Goal: Find contact information: Find contact information

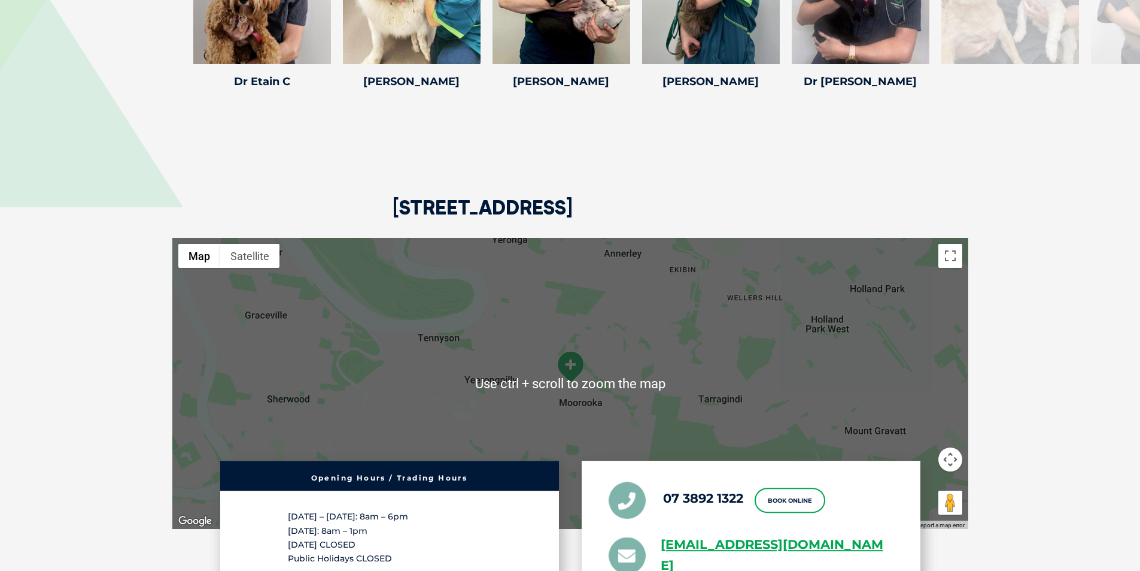
scroll to position [2455, 0]
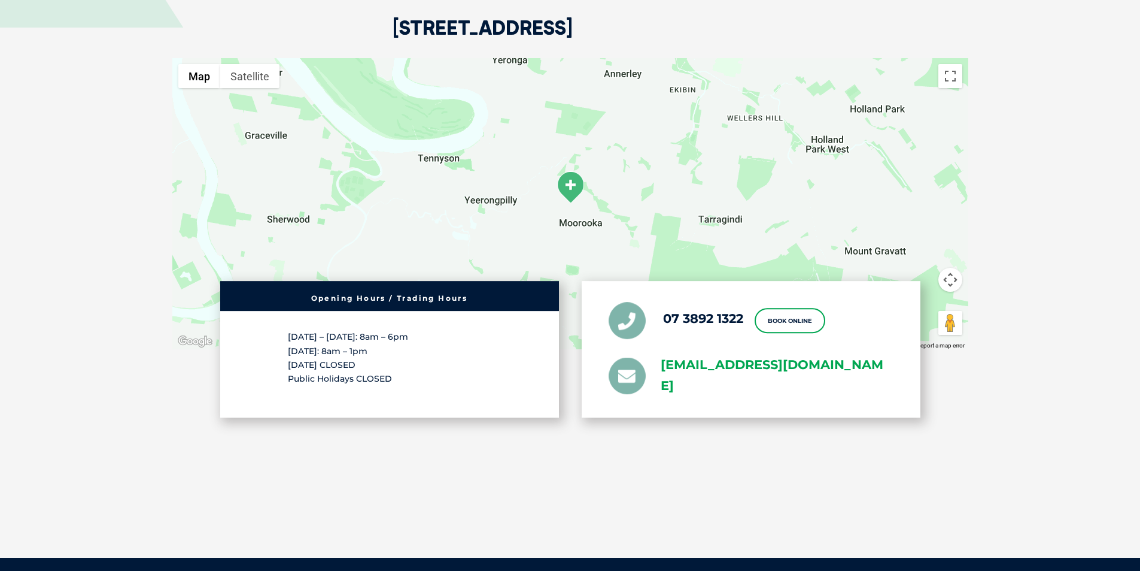
drag, startPoint x: 754, startPoint y: 353, endPoint x: 709, endPoint y: 351, distance: 44.9
click at [709, 355] on link "[EMAIL_ADDRESS][DOMAIN_NAME]" at bounding box center [777, 376] width 233 height 42
click at [746, 355] on link "[EMAIL_ADDRESS][DOMAIN_NAME]" at bounding box center [777, 376] width 233 height 42
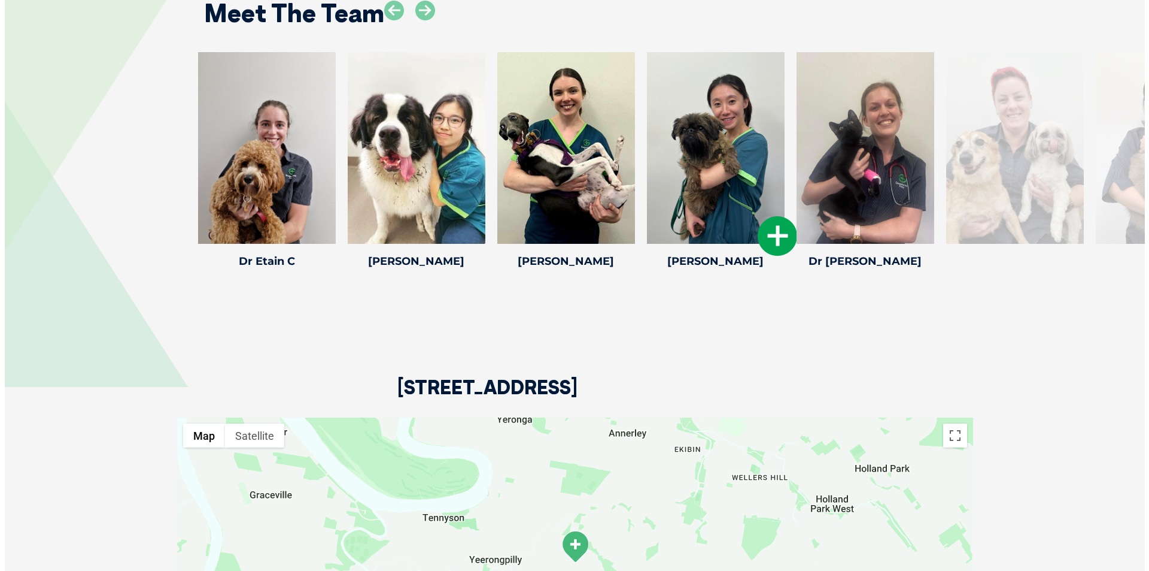
scroll to position [1916, 0]
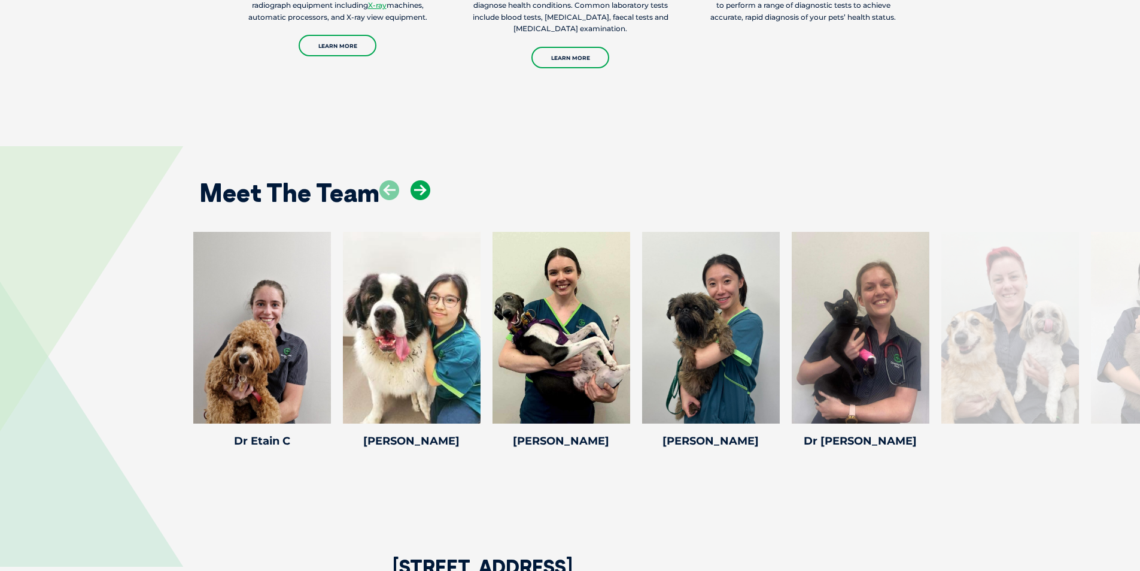
click at [427, 180] on icon at bounding box center [421, 190] width 20 height 20
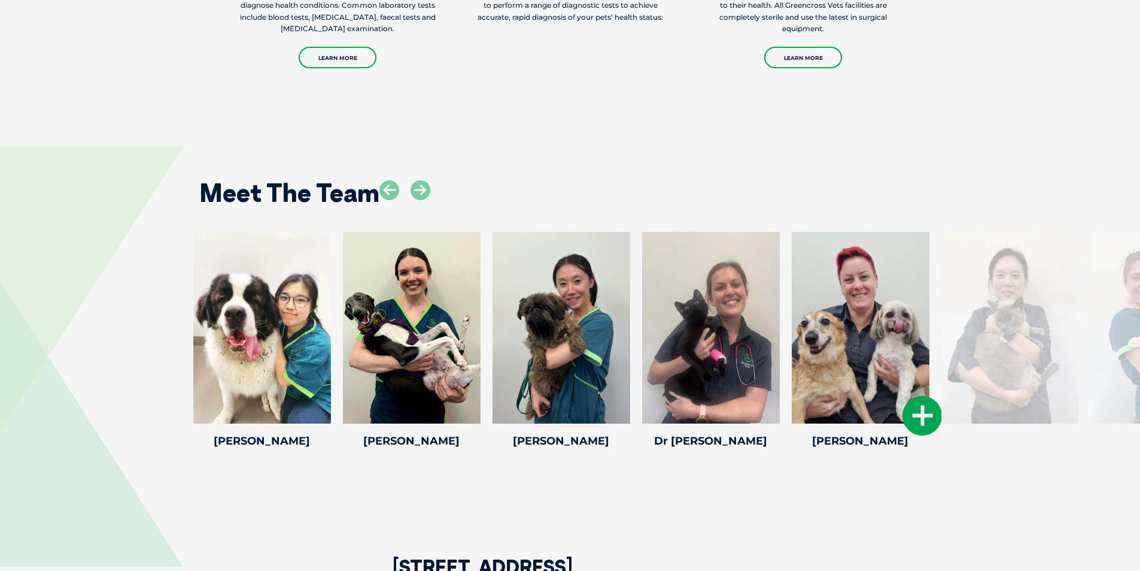
click at [914, 397] on icon at bounding box center [923, 416] width 40 height 40
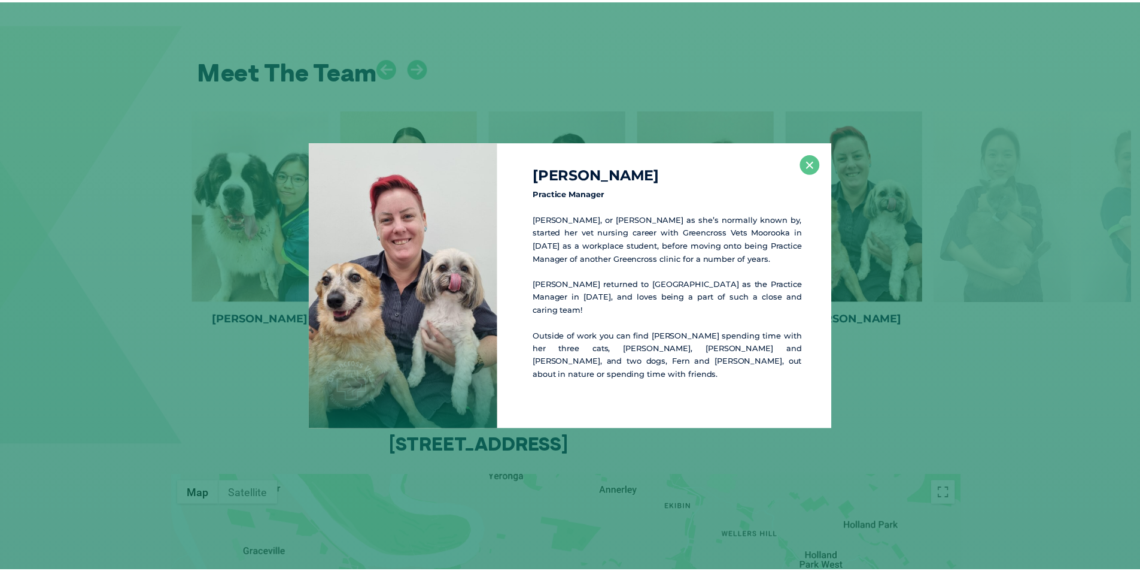
scroll to position [2043, 0]
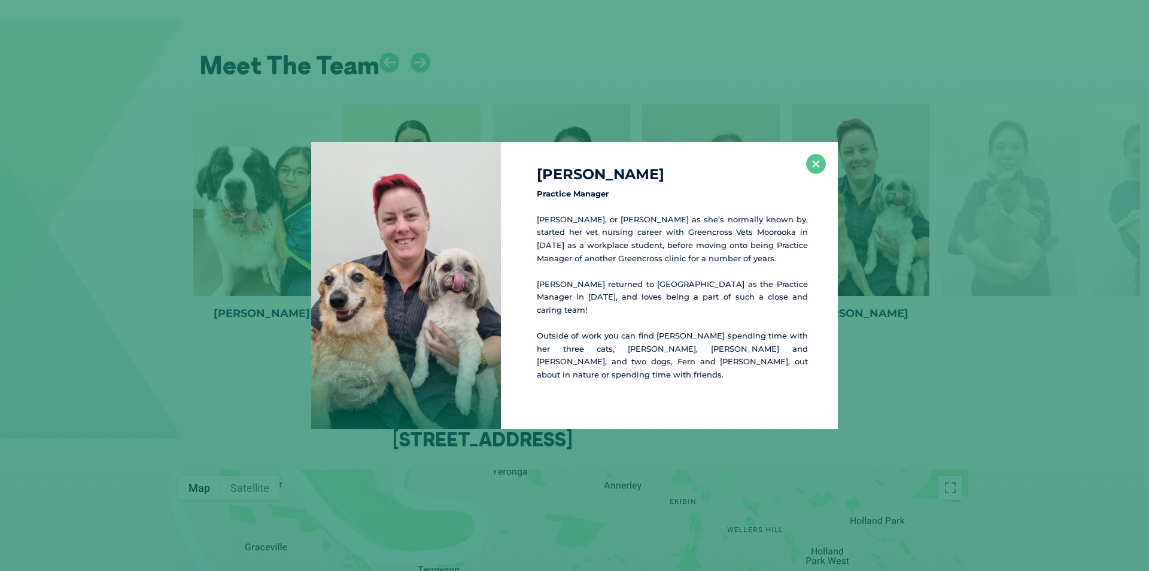
click at [372, 230] on div at bounding box center [406, 285] width 190 height 287
drag, startPoint x: 578, startPoint y: 262, endPoint x: 697, endPoint y: 263, distance: 119.7
click at [697, 263] on p "[PERSON_NAME], or [PERSON_NAME] as she’s normally known by, started her vet nur…" at bounding box center [672, 238] width 271 height 51
click at [734, 259] on p "[PERSON_NAME], or [PERSON_NAME] as she’s normally known by, started her vet nur…" at bounding box center [672, 238] width 271 height 51
click at [791, 52] on div "[PERSON_NAME] Practice Manager [PERSON_NAME], or [PERSON_NAME] as she’s normall…" at bounding box center [574, 285] width 1149 height 571
